Goal: Task Accomplishment & Management: Use online tool/utility

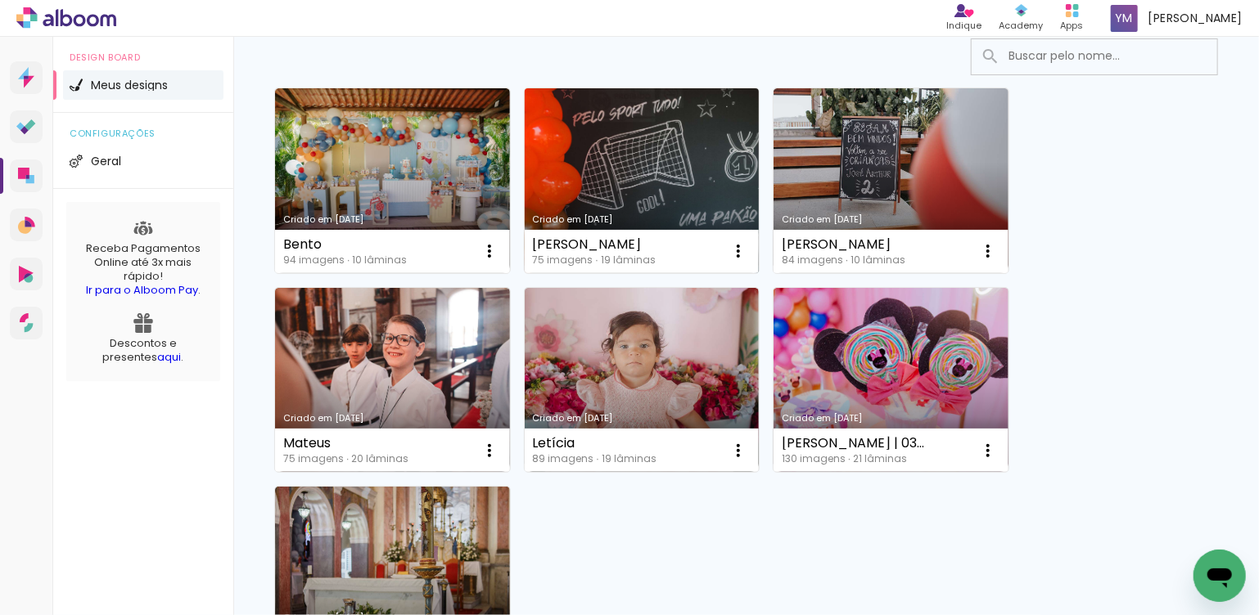
scroll to position [246, 0]
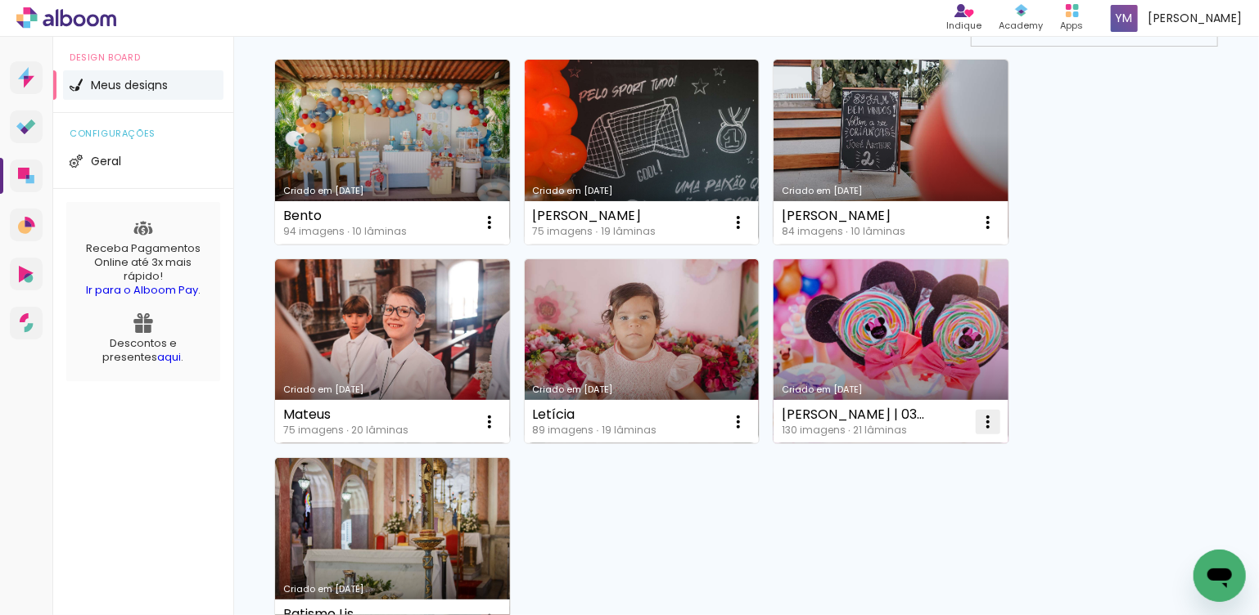
click at [1000, 429] on paper-icon-button at bounding box center [988, 422] width 33 height 33
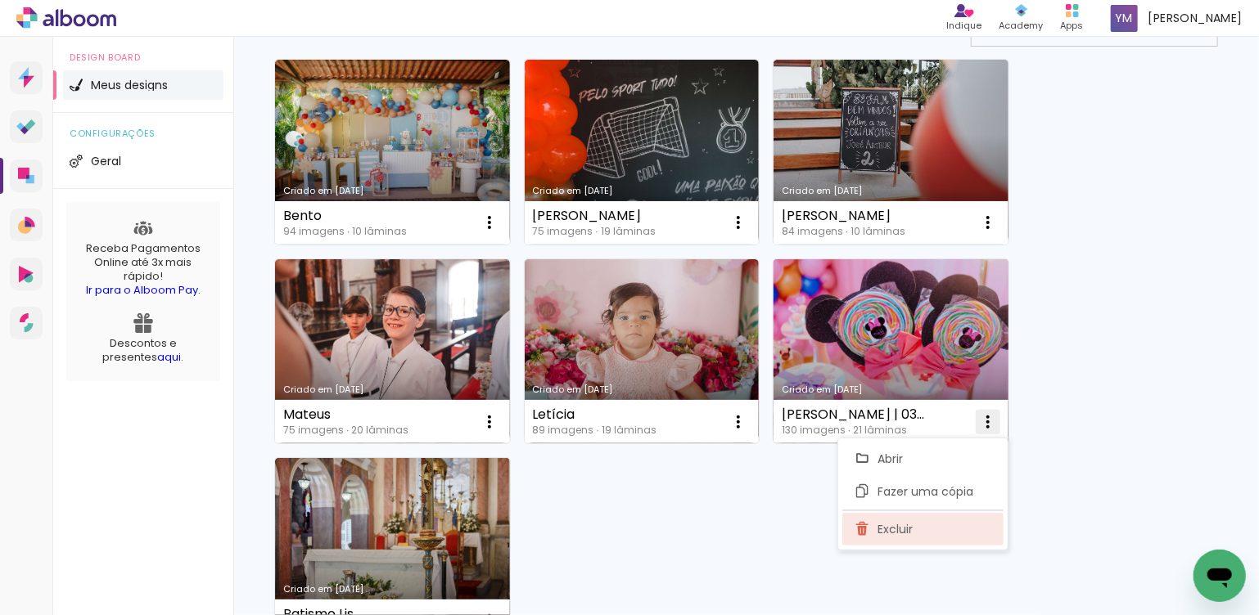
click at [887, 534] on span "Excluir" at bounding box center [895, 529] width 35 height 11
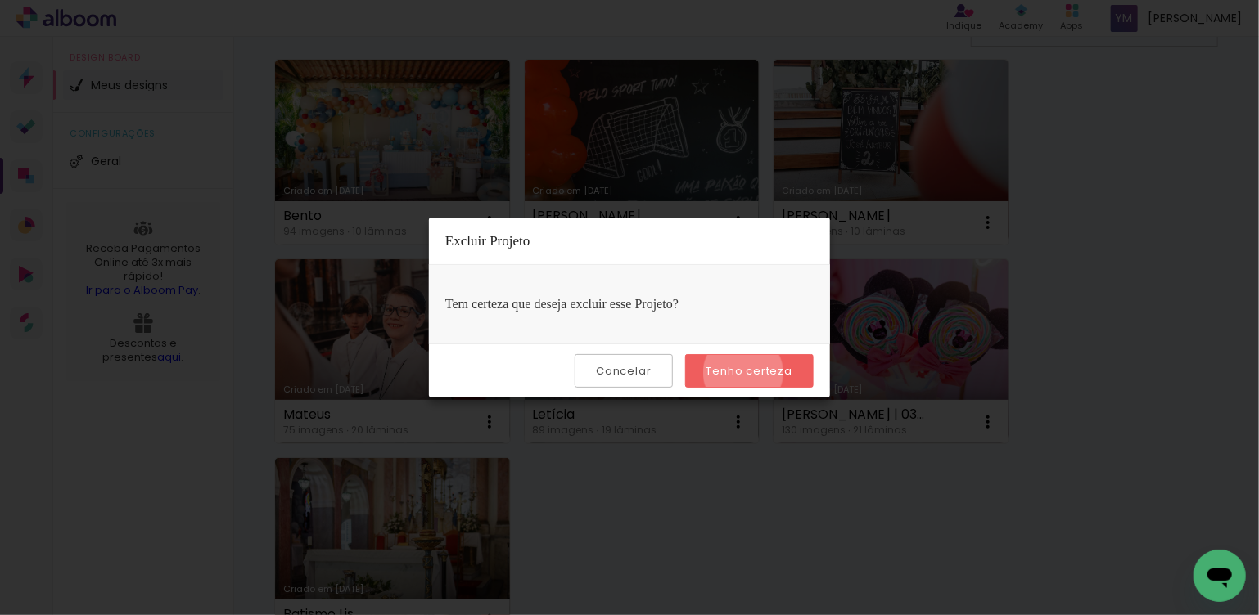
click at [0, 0] on slot "Tenho certeza" at bounding box center [0, 0] width 0 height 0
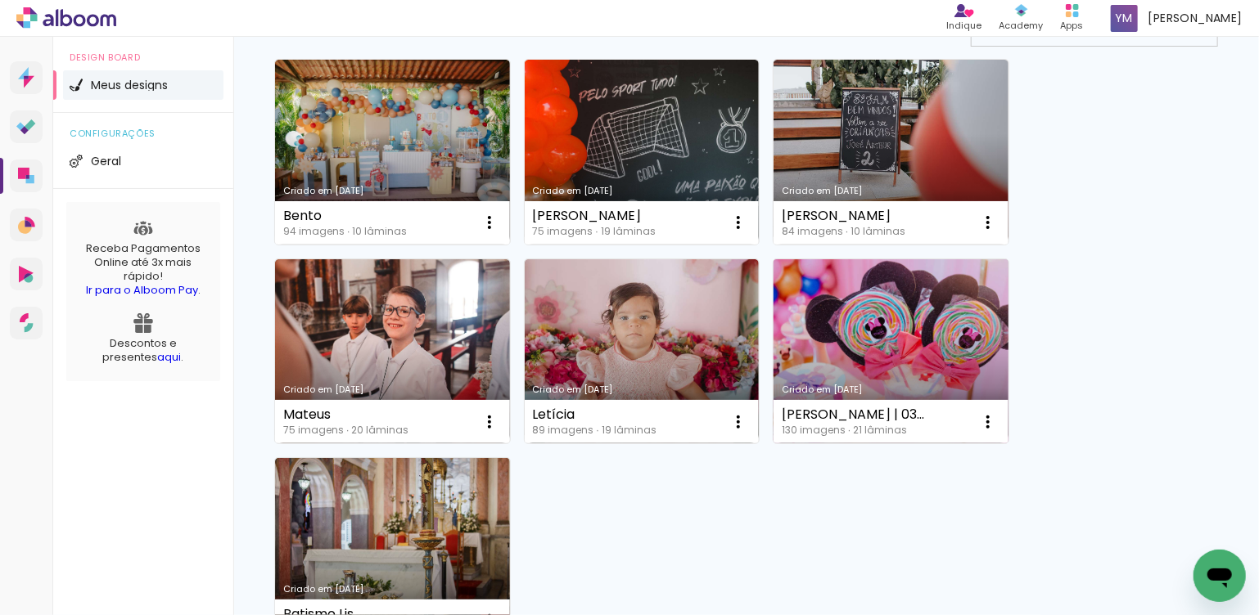
scroll to position [226, 0]
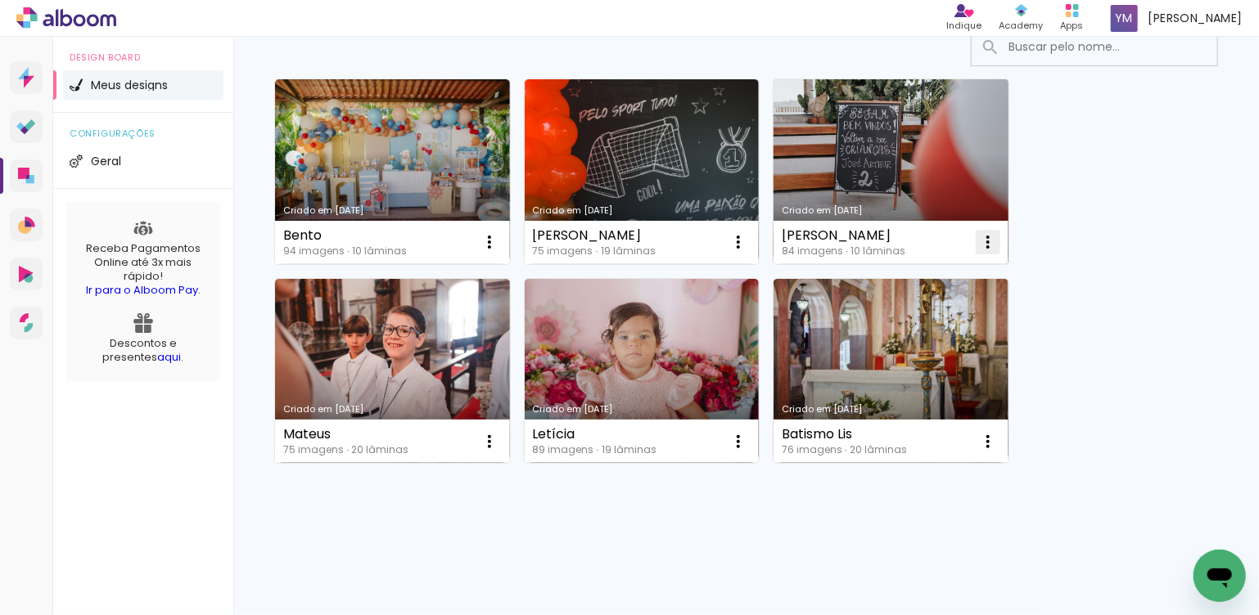
click at [990, 241] on iron-icon at bounding box center [988, 242] width 20 height 20
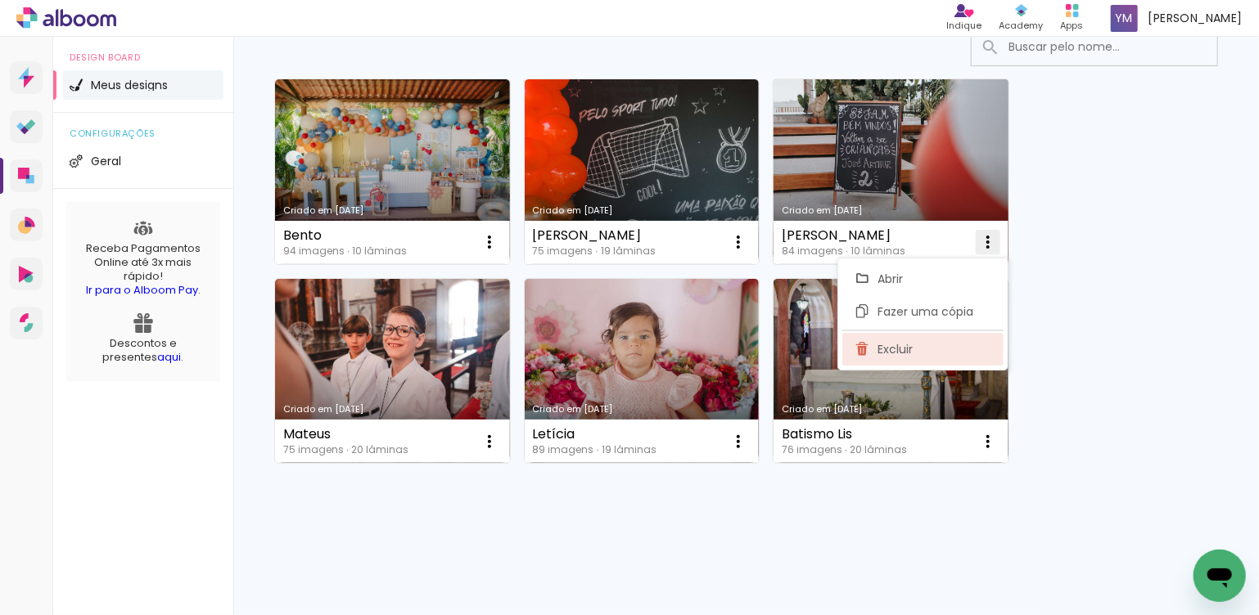
click at [926, 348] on paper-item "Excluir" at bounding box center [922, 349] width 161 height 33
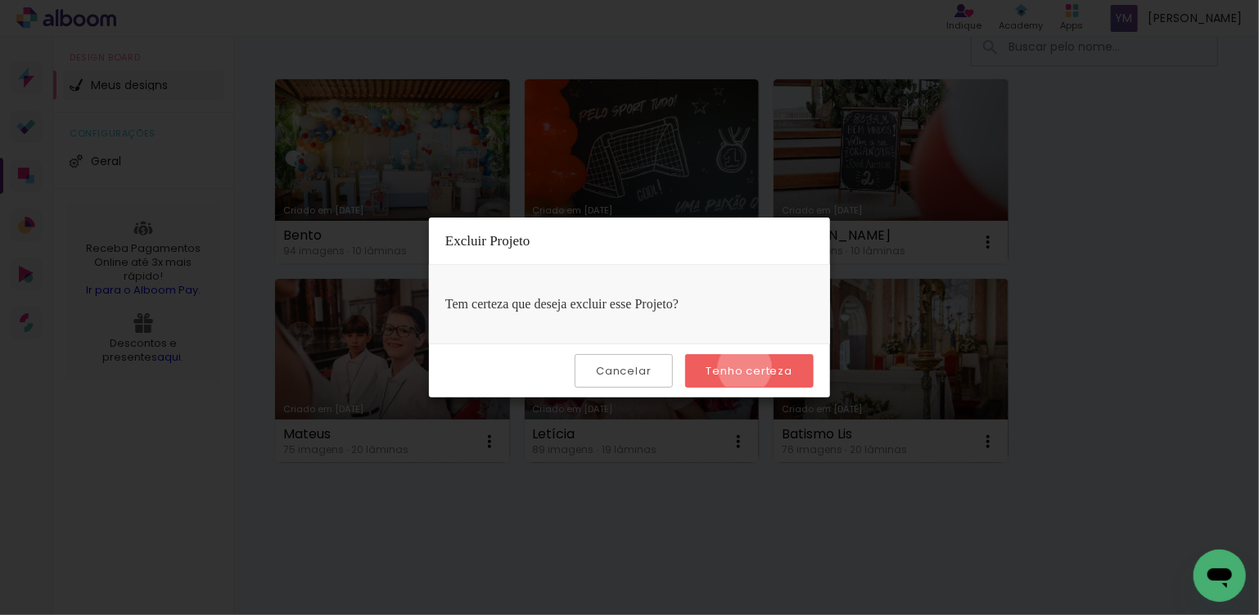
click at [0, 0] on slot "Tenho certeza" at bounding box center [0, 0] width 0 height 0
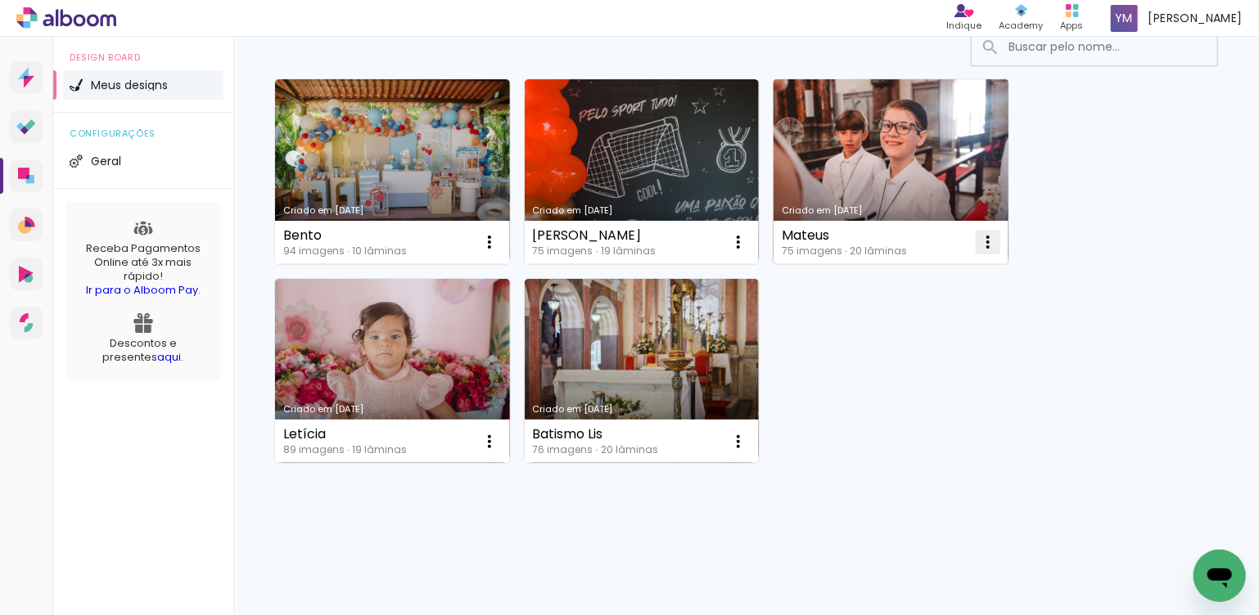
click at [985, 242] on iron-icon at bounding box center [988, 242] width 20 height 20
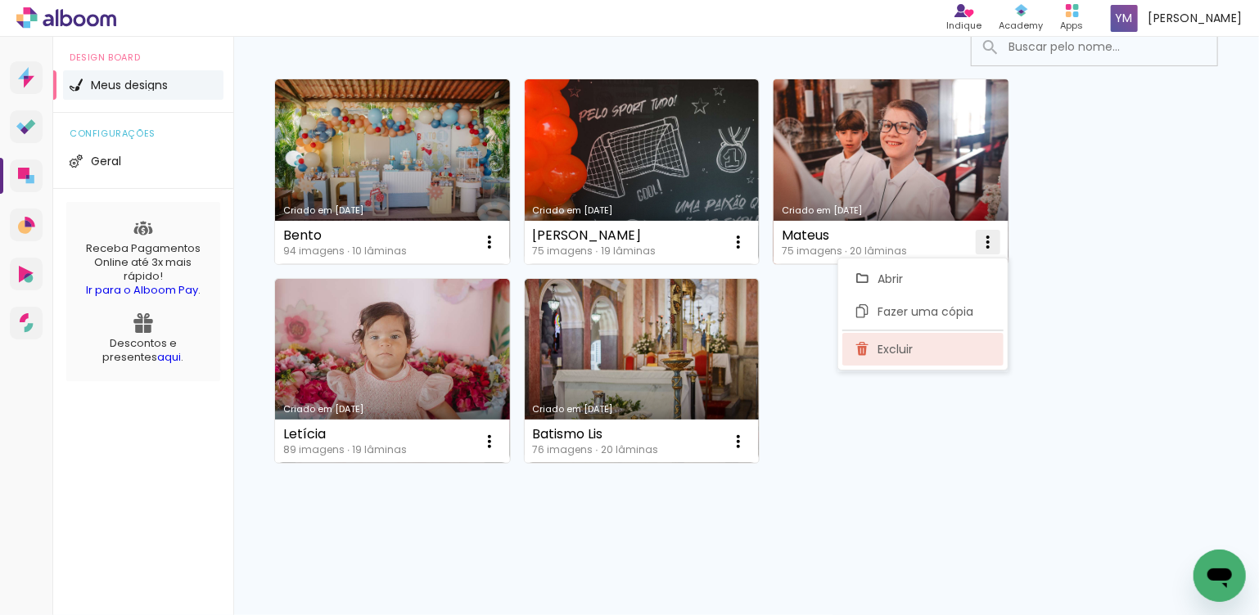
click at [897, 344] on span "Excluir" at bounding box center [895, 349] width 35 height 11
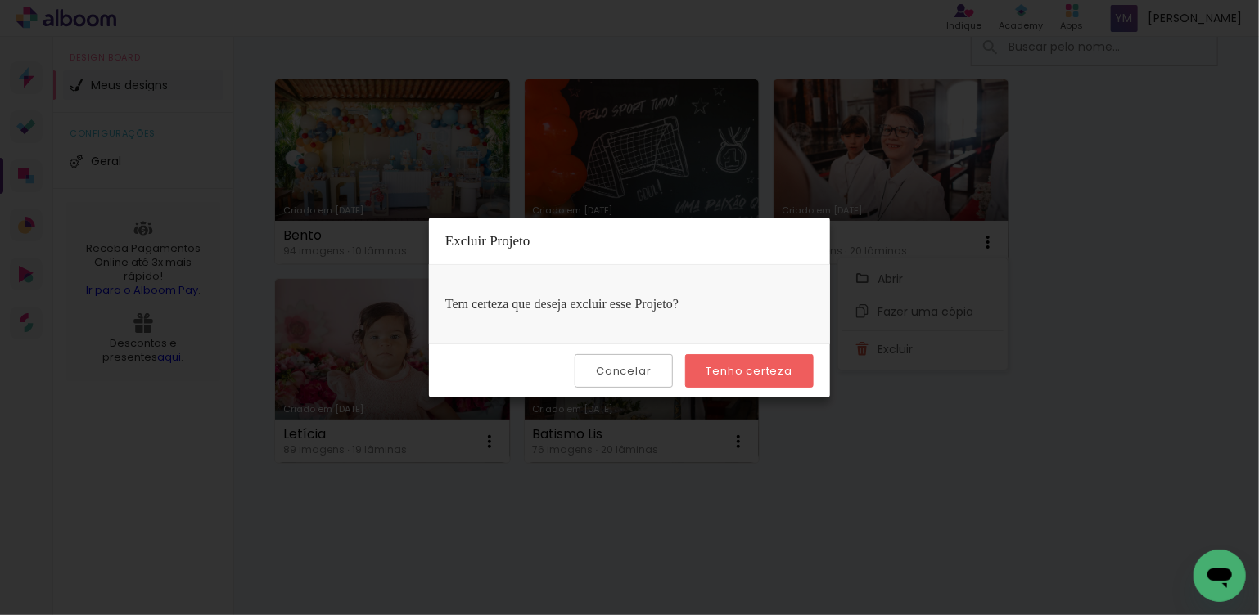
click at [0, 0] on slot "Tenho certeza" at bounding box center [0, 0] width 0 height 0
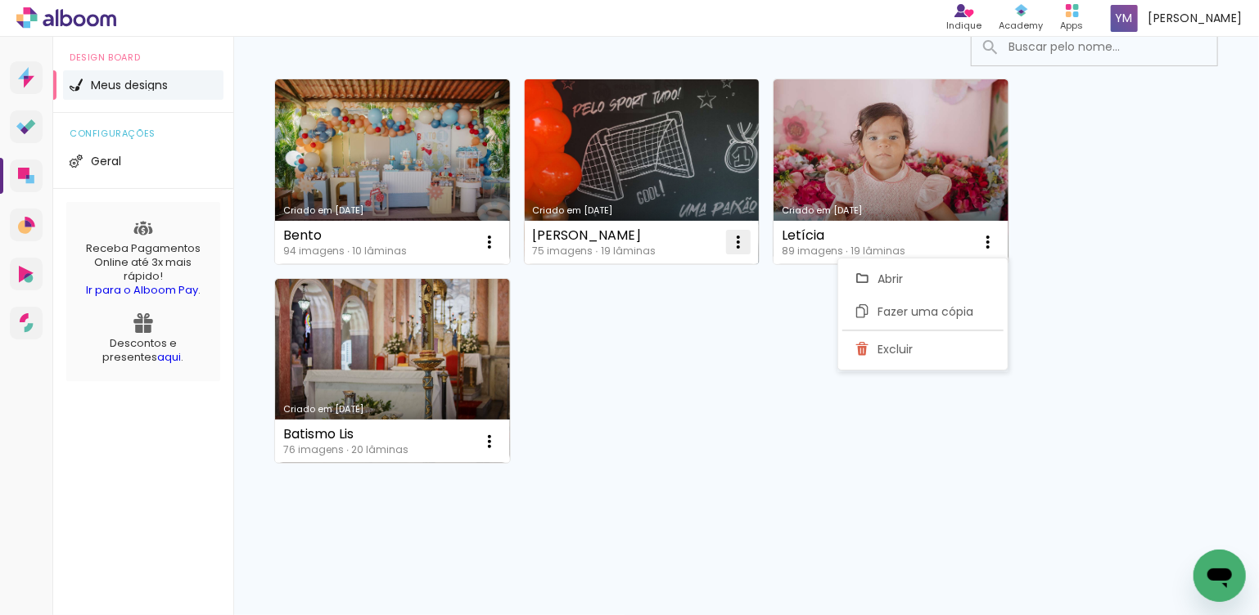
click at [745, 241] on iron-icon at bounding box center [738, 242] width 20 height 20
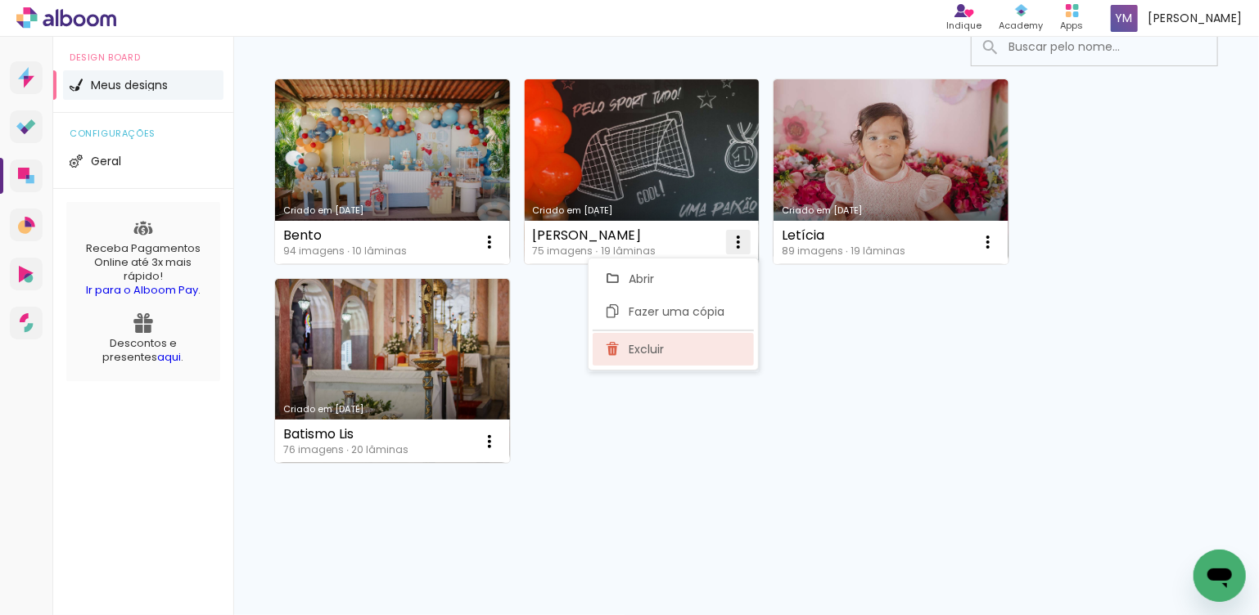
click at [683, 345] on paper-item "Excluir" at bounding box center [673, 349] width 161 height 33
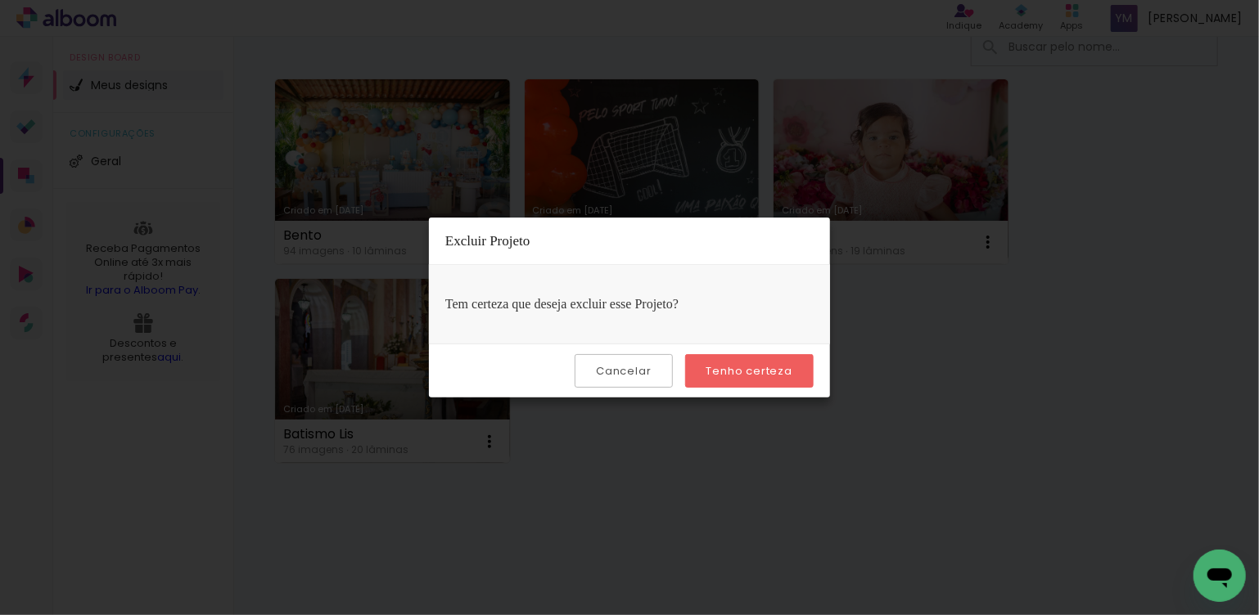
click at [0, 0] on slot "Tenho certeza" at bounding box center [0, 0] width 0 height 0
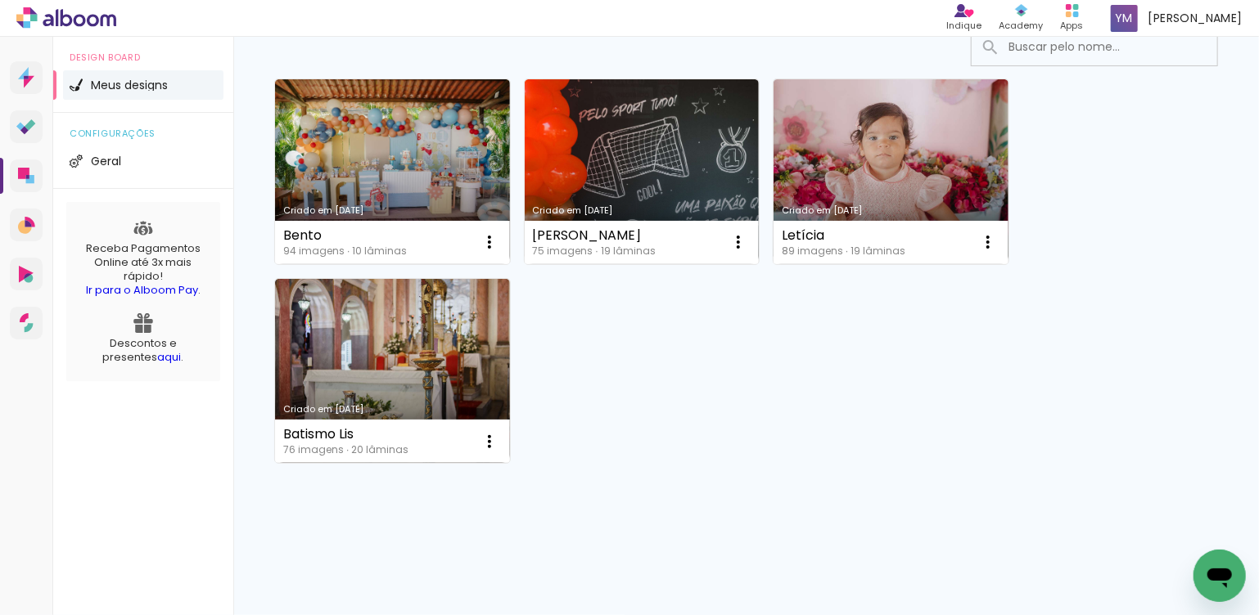
scroll to position [26, 0]
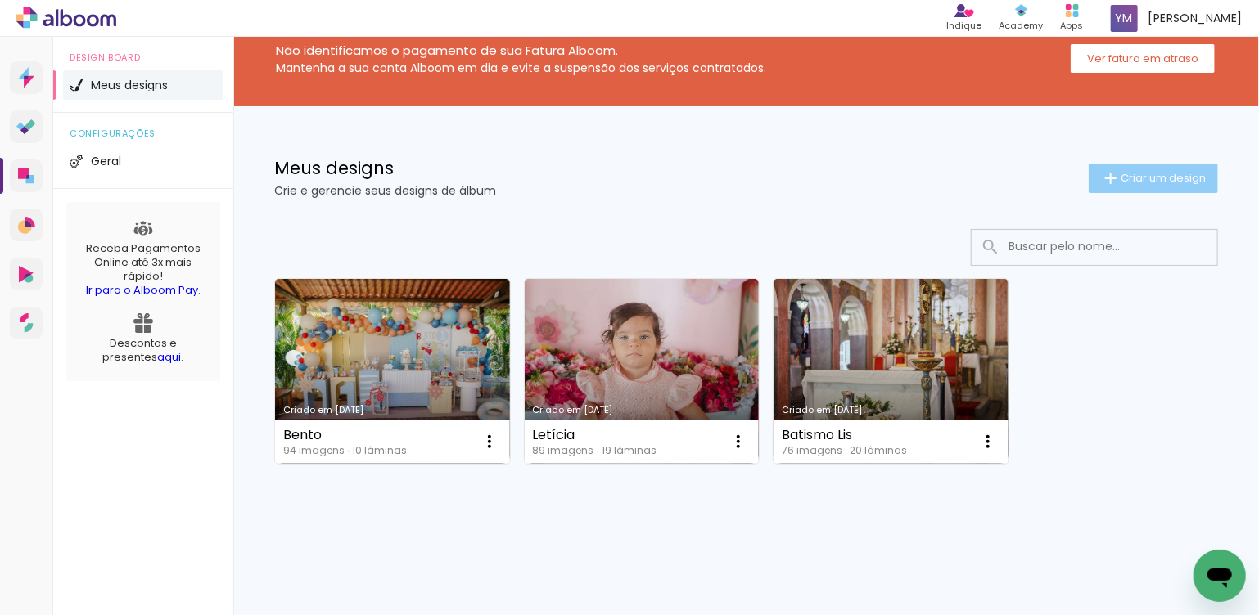
click at [1174, 173] on span "Criar um design" at bounding box center [1162, 178] width 85 height 11
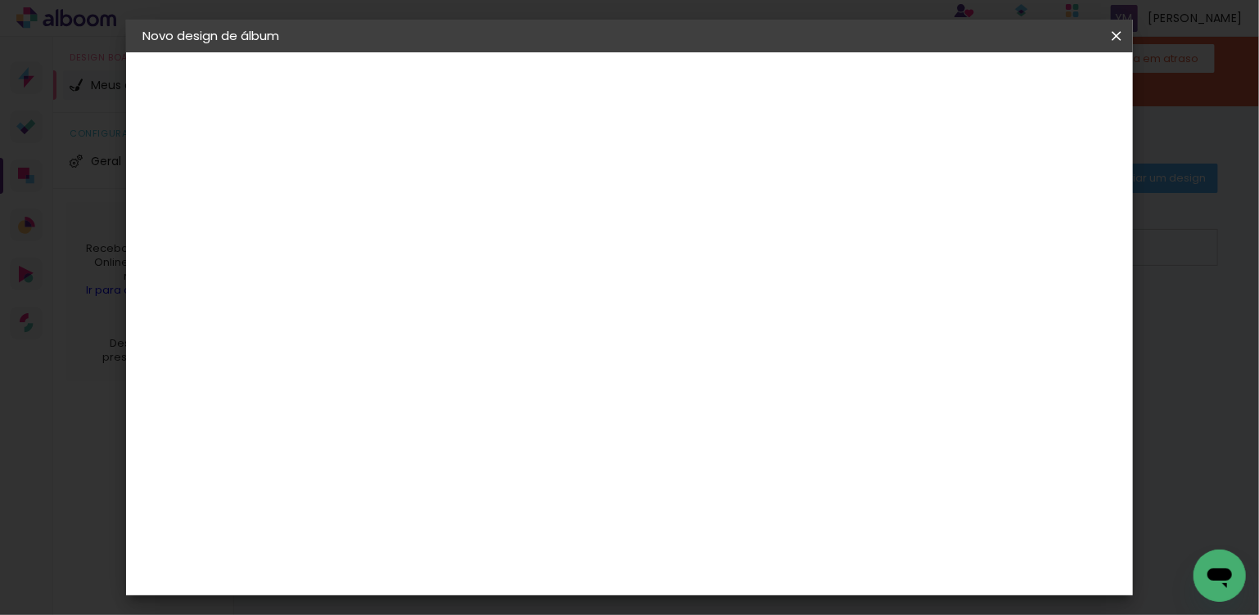
click at [410, 209] on input at bounding box center [410, 219] width 0 height 25
type input "[DEMOGRAPHIC_DATA]"
type paper-input "[DEMOGRAPHIC_DATA]"
click at [0, 0] on slot "Avançar" at bounding box center [0, 0] width 0 height 0
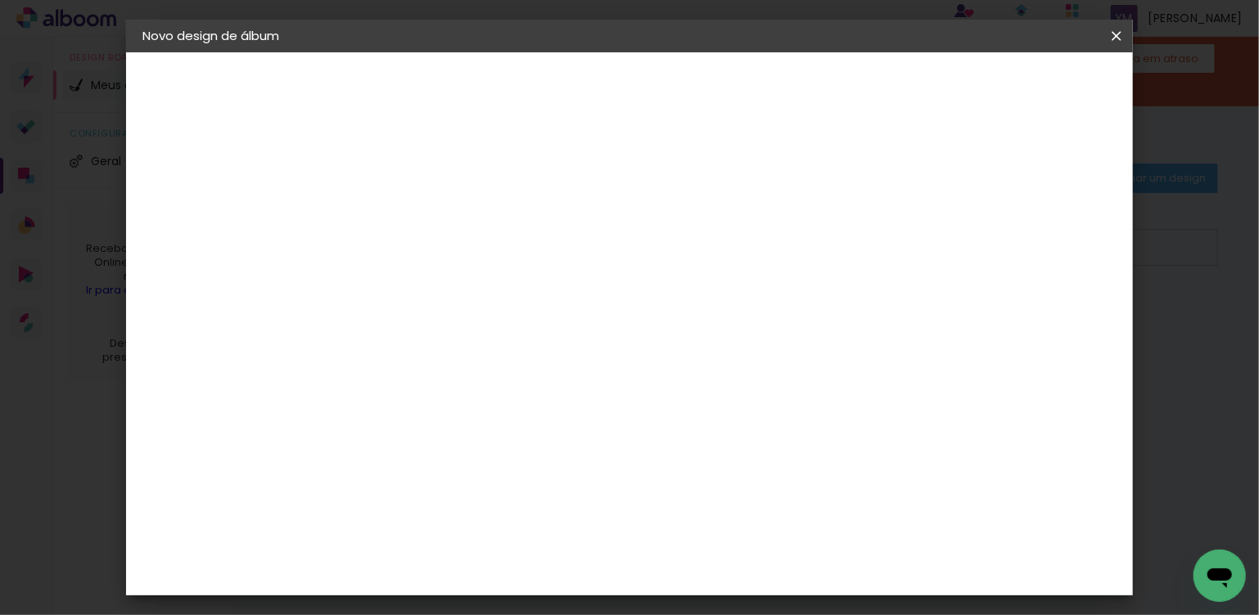
click at [468, 329] on div "Conceitual Álbuns" at bounding box center [434, 342] width 70 height 26
click at [0, 0] on slot "Avançar" at bounding box center [0, 0] width 0 height 0
click at [521, 417] on span "20 × 20" at bounding box center [482, 438] width 76 height 43
click at [0, 0] on slot "Avançar" at bounding box center [0, 0] width 0 height 0
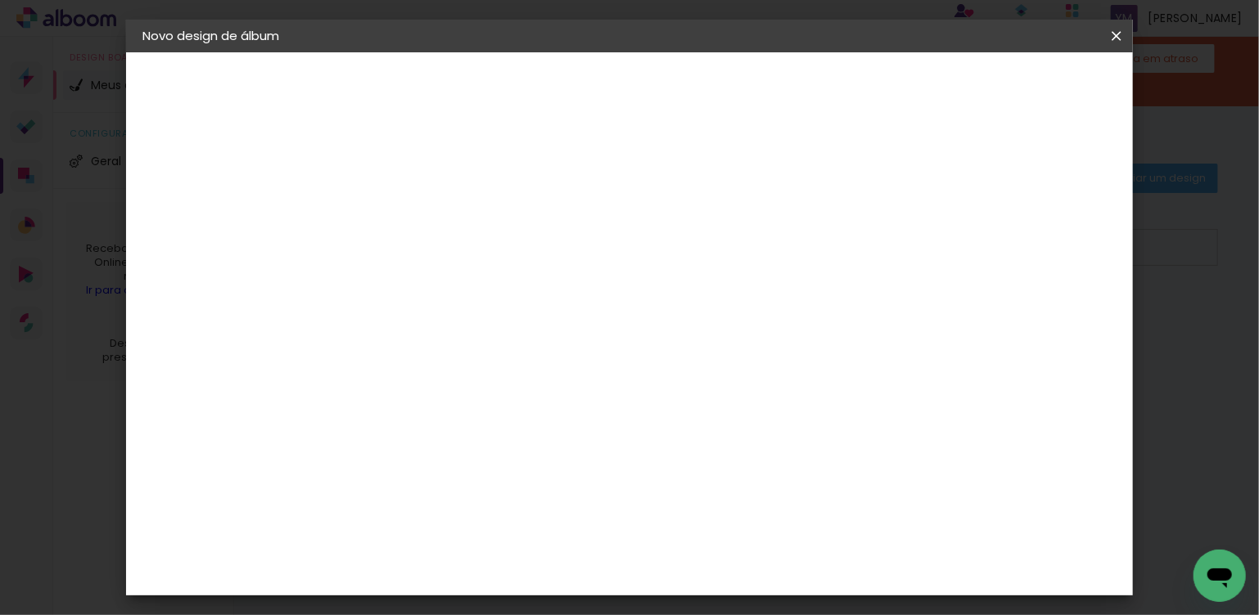
type input "1"
type paper-input "1"
click at [422, 183] on input "1" at bounding box center [397, 176] width 56 height 20
click at [894, 92] on span "Iniciar design" at bounding box center [856, 86] width 74 height 11
